Goal: Information Seeking & Learning: Find specific fact

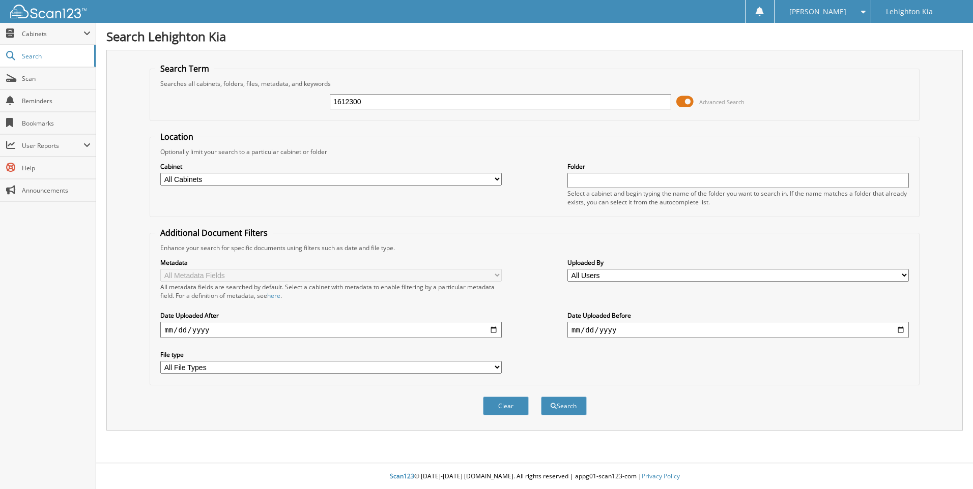
type input "1612300"
click at [541, 397] on button "Search" at bounding box center [564, 406] width 46 height 19
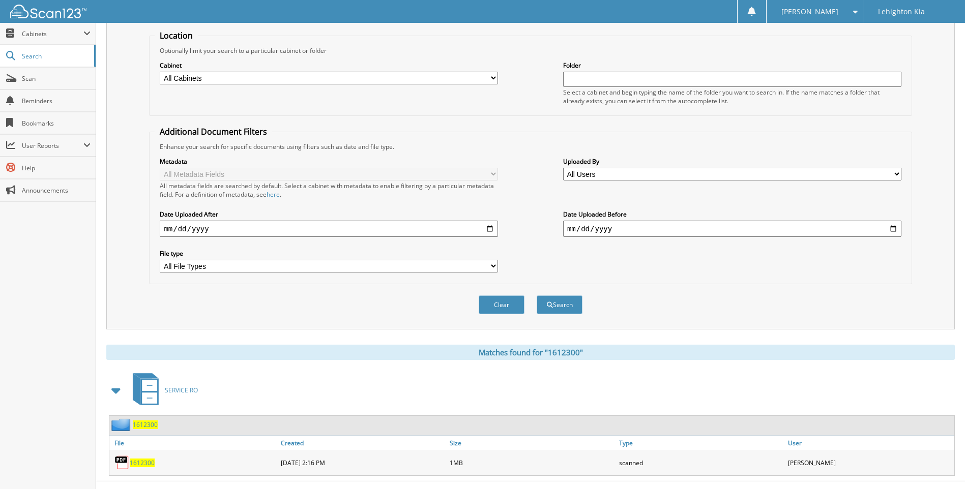
scroll to position [119, 0]
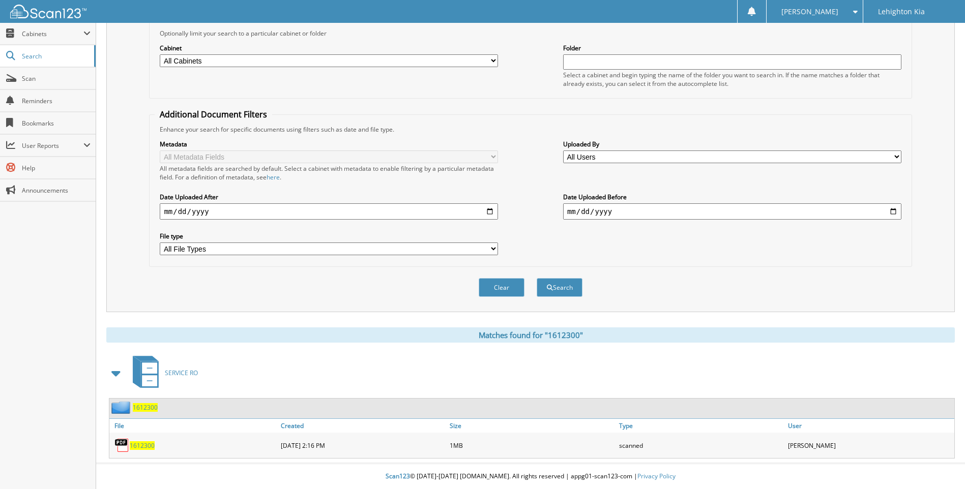
click at [137, 446] on span "1612300" at bounding box center [142, 446] width 25 height 9
